Goal: Transaction & Acquisition: Purchase product/service

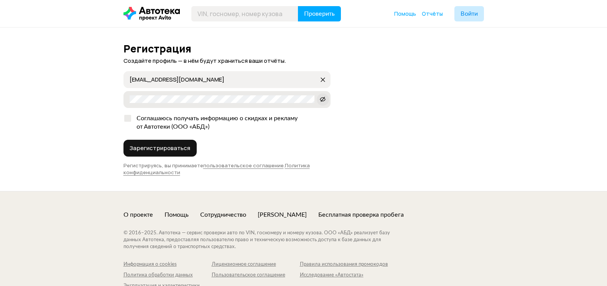
click at [324, 98] on icon at bounding box center [323, 99] width 6 height 8
click at [468, 16] on span "Войти" at bounding box center [468, 14] width 17 height 6
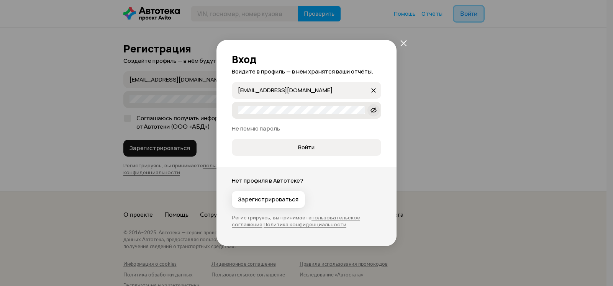
click at [374, 110] on icon at bounding box center [374, 111] width 6 height 8
click at [323, 147] on span "Войти" at bounding box center [306, 148] width 137 height 8
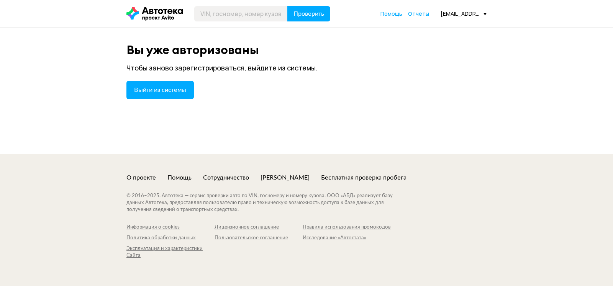
click at [153, 13] on icon at bounding box center [154, 14] width 56 height 14
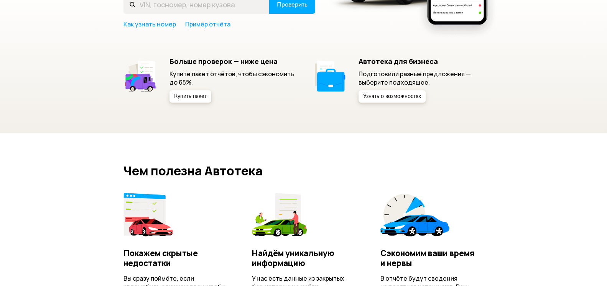
scroll to position [78, 0]
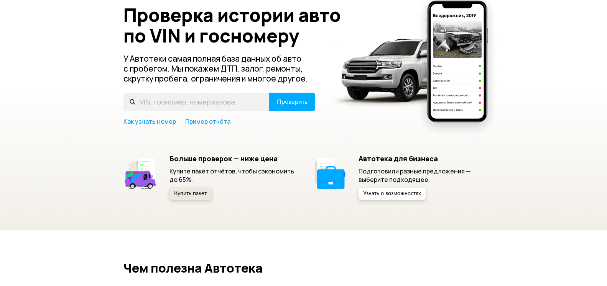
click at [195, 195] on span "Купить пакет" at bounding box center [190, 193] width 33 height 5
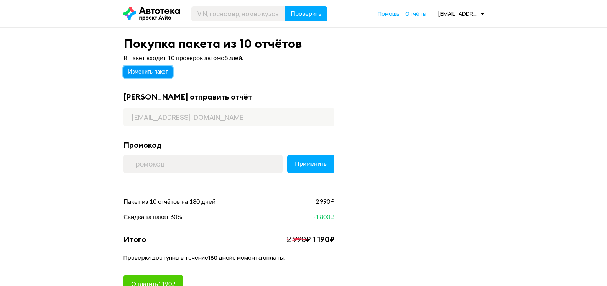
click at [148, 70] on span "Изменить пакет" at bounding box center [148, 71] width 40 height 5
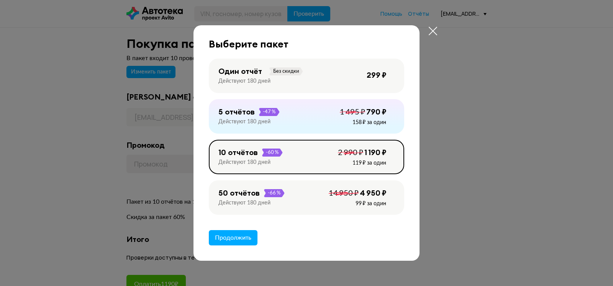
click at [433, 32] on icon at bounding box center [432, 30] width 11 height 11
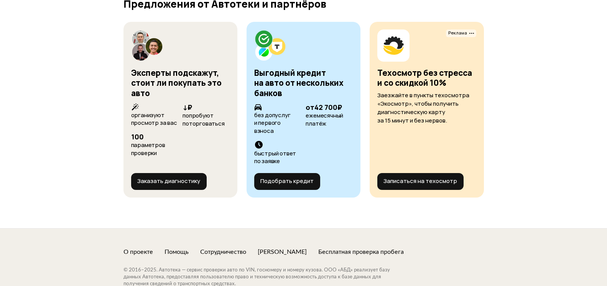
scroll to position [3284, 0]
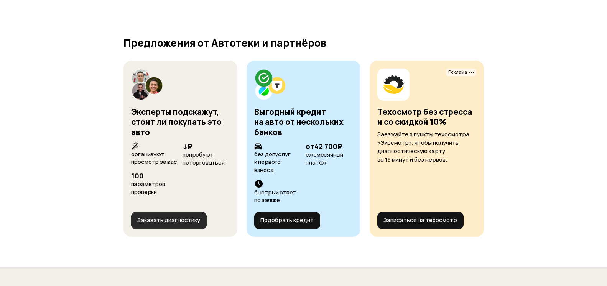
click at [179, 212] on button "Заказать диагностику" at bounding box center [168, 220] width 75 height 17
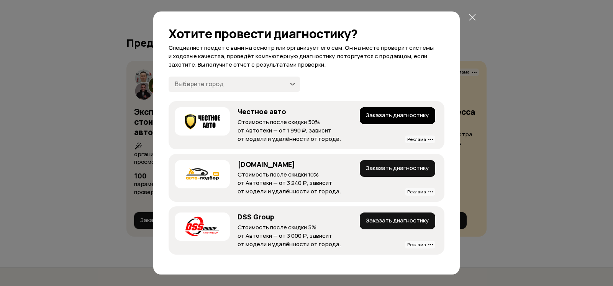
click at [398, 114] on button "Заказать диагностику" at bounding box center [397, 115] width 75 height 17
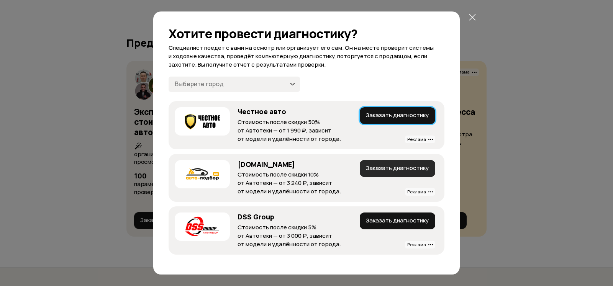
click at [399, 170] on button "Заказать диагностику" at bounding box center [397, 168] width 75 height 17
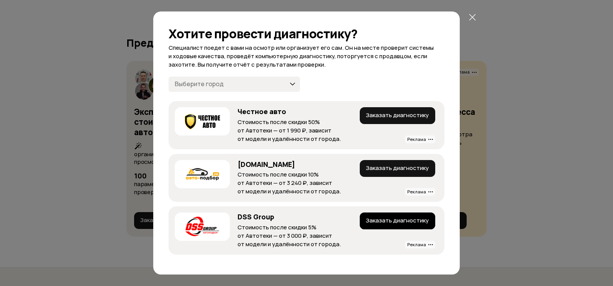
click at [415, 217] on button "Заказать диагностику" at bounding box center [397, 221] width 75 height 17
click at [472, 18] on icon at bounding box center [472, 17] width 9 height 9
